Goal: Task Accomplishment & Management: Use online tool/utility

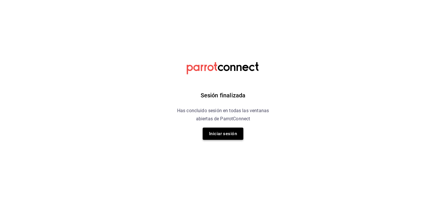
click at [235, 127] on button "Iniciar sesión" at bounding box center [223, 133] width 41 height 12
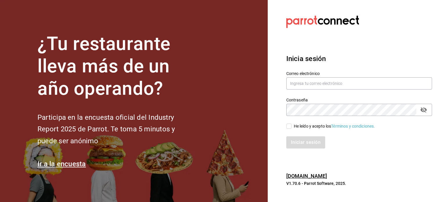
click at [323, 72] on label "Correo electrónico" at bounding box center [359, 73] width 146 height 4
click at [317, 84] on input "text" at bounding box center [359, 83] width 146 height 12
click at [316, 84] on input "text" at bounding box center [359, 83] width 146 height 12
type input "A"
click at [316, 84] on input "brenda" at bounding box center [359, 83] width 146 height 12
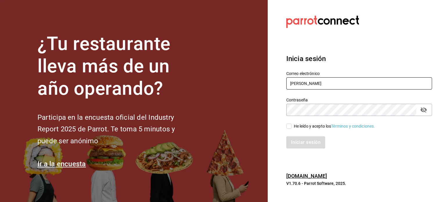
type input "brenda"
click at [314, 83] on input "text" at bounding box center [359, 83] width 146 height 12
click at [323, 88] on input "bre" at bounding box center [359, 83] width 146 height 12
drag, startPoint x: 302, startPoint y: 85, endPoint x: 260, endPoint y: 85, distance: 42.1
click at [260, 85] on div "¿Tu restaurante lleva más de un año operando? Participa en la encuesta oficial …" at bounding box center [223, 101] width 446 height 202
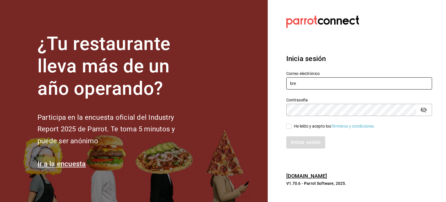
paste input "ndavelaz85@gmail.com"
type input "brendavelaz85@gmail.com"
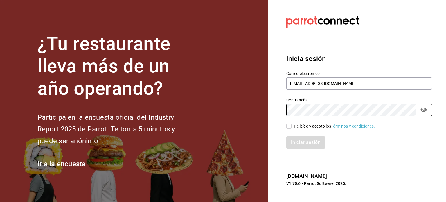
click at [290, 124] on input "He leído y acepto los Términos y condiciones." at bounding box center [288, 125] width 5 height 5
checkbox input "true"
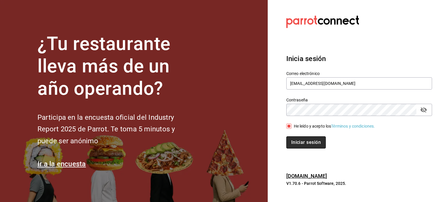
click at [302, 148] on button "Iniciar sesión" at bounding box center [305, 142] width 39 height 12
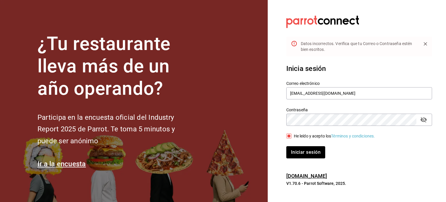
click at [422, 118] on icon "passwordField" at bounding box center [423, 119] width 7 height 7
click at [286, 146] on button "Iniciar sesión" at bounding box center [305, 152] width 39 height 12
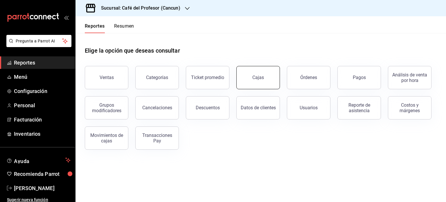
click at [244, 75] on link "Cajas" at bounding box center [258, 77] width 44 height 23
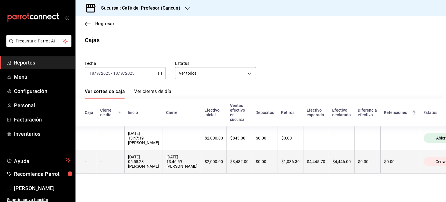
click at [187, 157] on div "[DATE] 13:46:59 [PERSON_NAME]" at bounding box center [181, 161] width 31 height 14
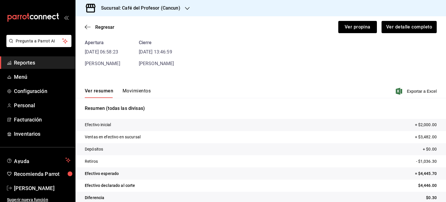
scroll to position [35, 0]
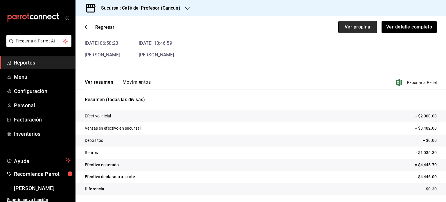
click at [353, 27] on button "Ver propina" at bounding box center [357, 27] width 39 height 12
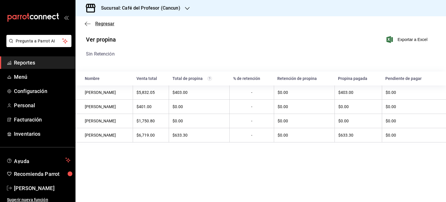
click at [98, 26] on span "Regresar" at bounding box center [104, 24] width 19 height 6
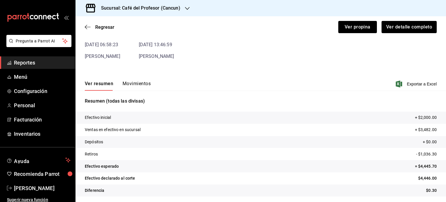
scroll to position [35, 0]
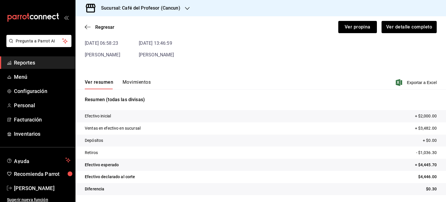
click at [178, 5] on h3 "Sucursal: Café del Profesor (Cancun)" at bounding box center [138, 8] width 84 height 7
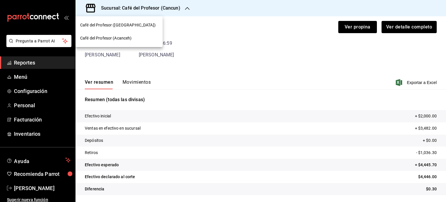
click at [106, 38] on span "Café del Profesor (Acanceh)" at bounding box center [106, 38] width 52 height 6
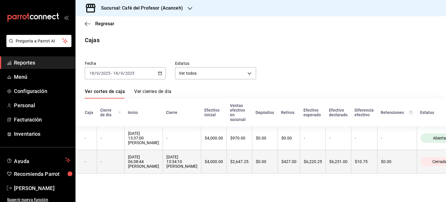
click at [135, 155] on th "[DATE] 06:38:44 [PERSON_NAME]" at bounding box center [143, 162] width 38 height 24
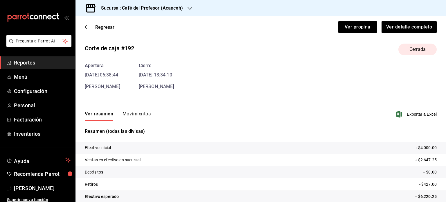
scroll to position [10, 0]
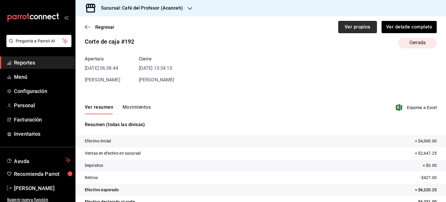
click at [352, 28] on button "Ver propina" at bounding box center [357, 27] width 39 height 12
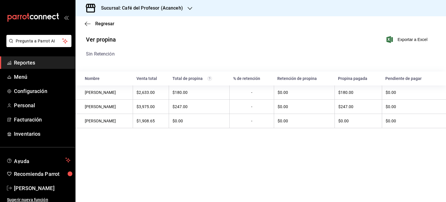
click at [102, 19] on div "Regresar" at bounding box center [260, 23] width 370 height 15
click at [107, 26] on span "Regresar" at bounding box center [104, 24] width 19 height 6
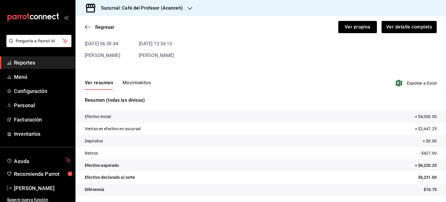
scroll to position [35, 0]
click at [149, 83] on div "Ver resumen Movimientos Exportar a Excel" at bounding box center [260, 80] width 370 height 17
click at [144, 83] on button "Movimientos" at bounding box center [136, 84] width 28 height 10
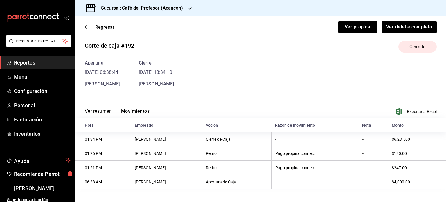
scroll to position [8, 0]
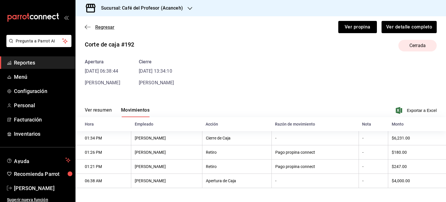
click at [86, 29] on icon "button" at bounding box center [88, 26] width 6 height 5
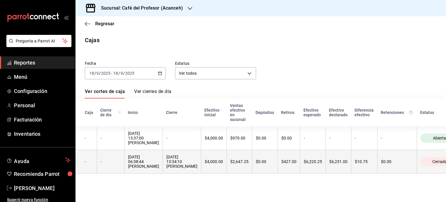
click at [226, 169] on th "$2,647.25" at bounding box center [239, 162] width 26 height 24
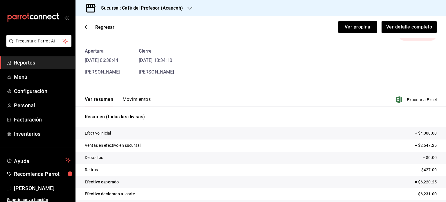
scroll to position [35, 0]
